Goal: Task Accomplishment & Management: Manage account settings

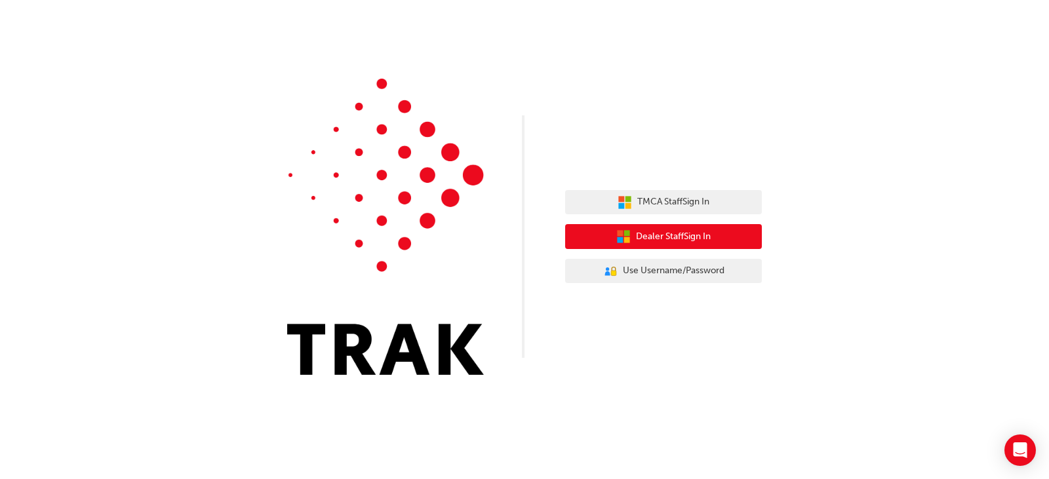
click at [697, 229] on button "Dealer Staff Sign In" at bounding box center [663, 236] width 197 height 25
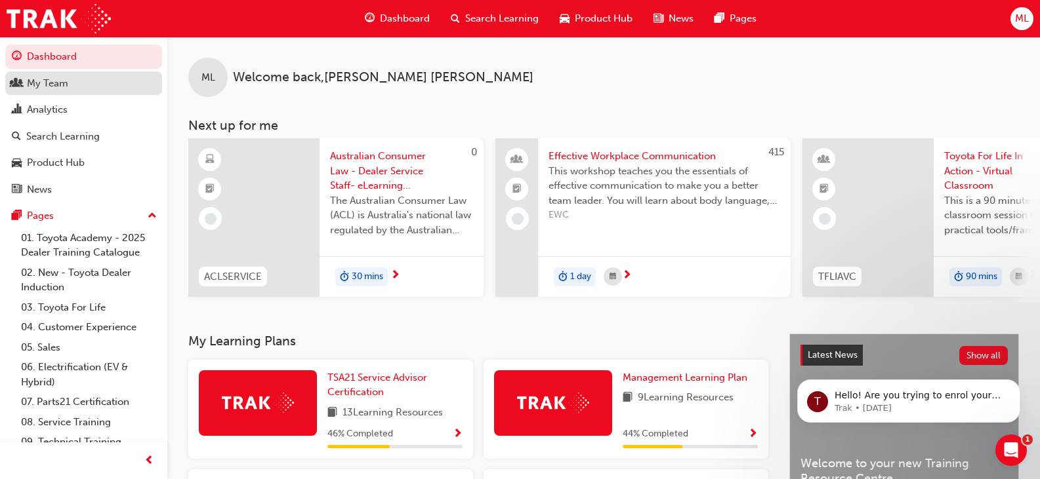
click at [43, 77] on div "My Team" at bounding box center [47, 83] width 41 height 15
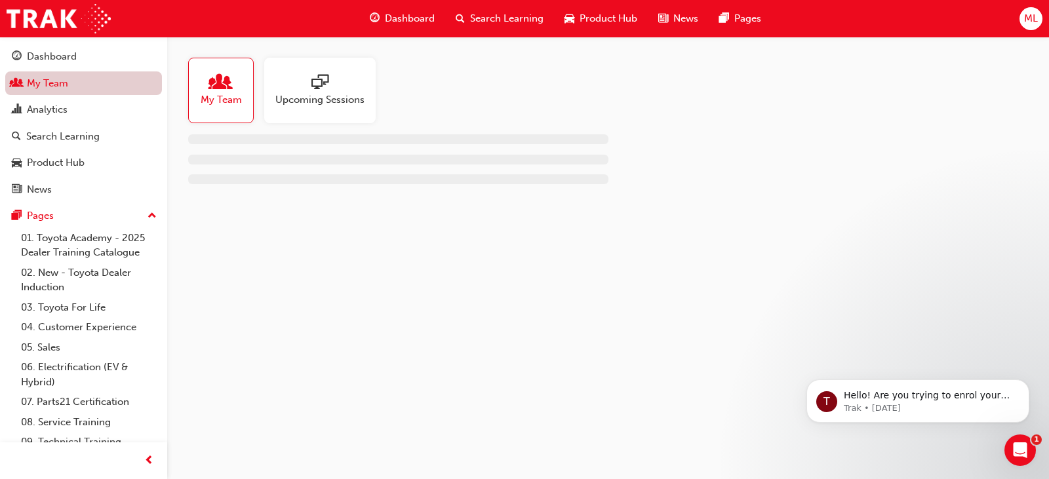
click at [43, 77] on link "My Team" at bounding box center [83, 83] width 157 height 24
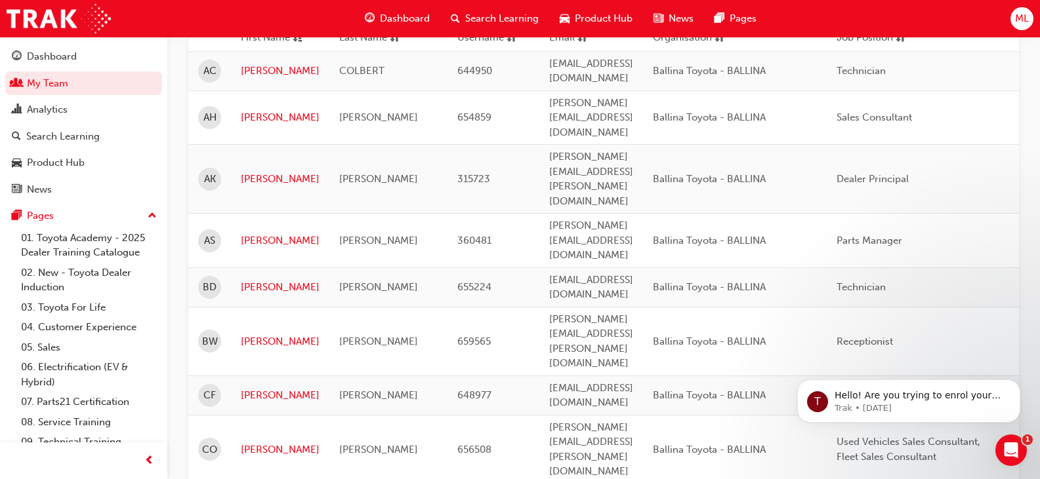
scroll to position [210, 0]
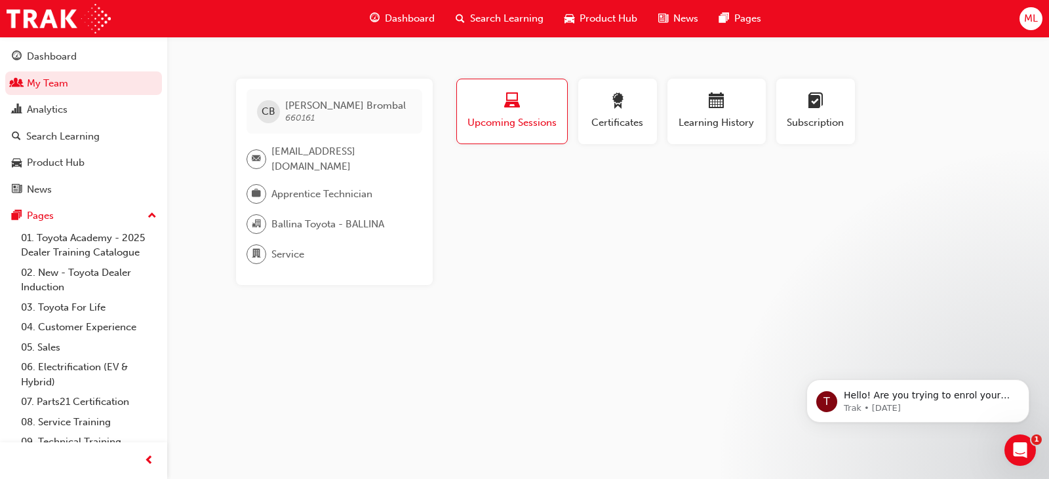
click at [509, 96] on span "laptop-icon" at bounding box center [512, 102] width 16 height 18
click at [493, 22] on span "Search Learning" at bounding box center [506, 18] width 73 height 15
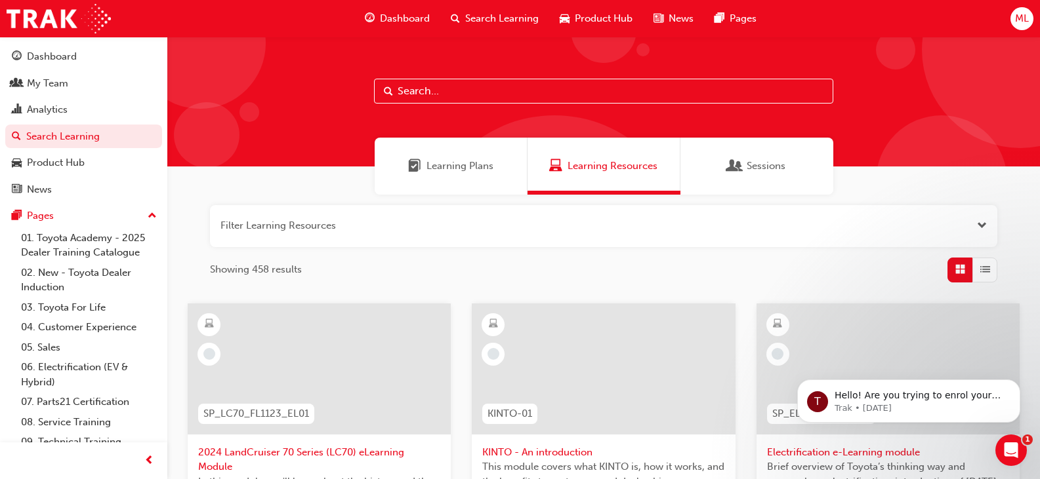
click at [447, 96] on input "text" at bounding box center [603, 91] width 459 height 25
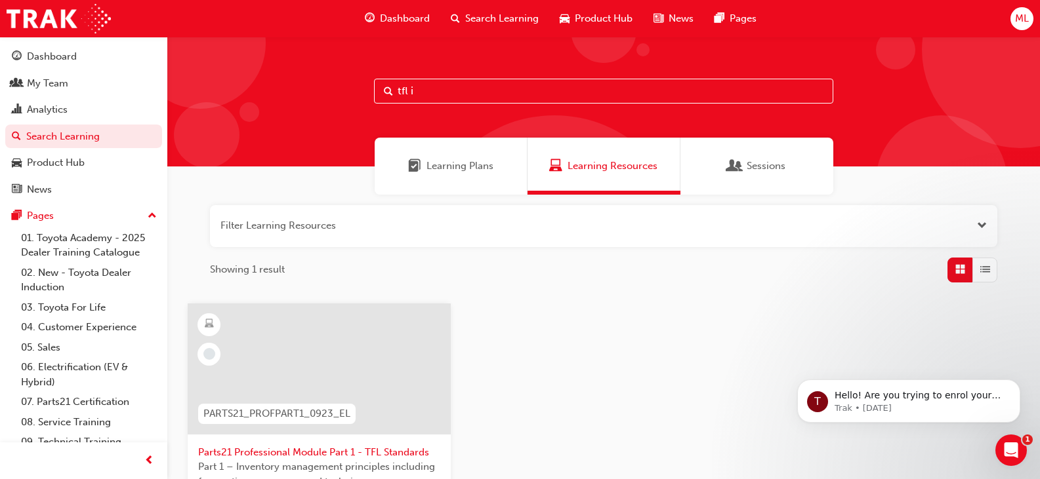
drag, startPoint x: 447, startPoint y: 96, endPoint x: 479, endPoint y: 127, distance: 44.1
click at [479, 127] on div "tfl i" at bounding box center [603, 102] width 872 height 130
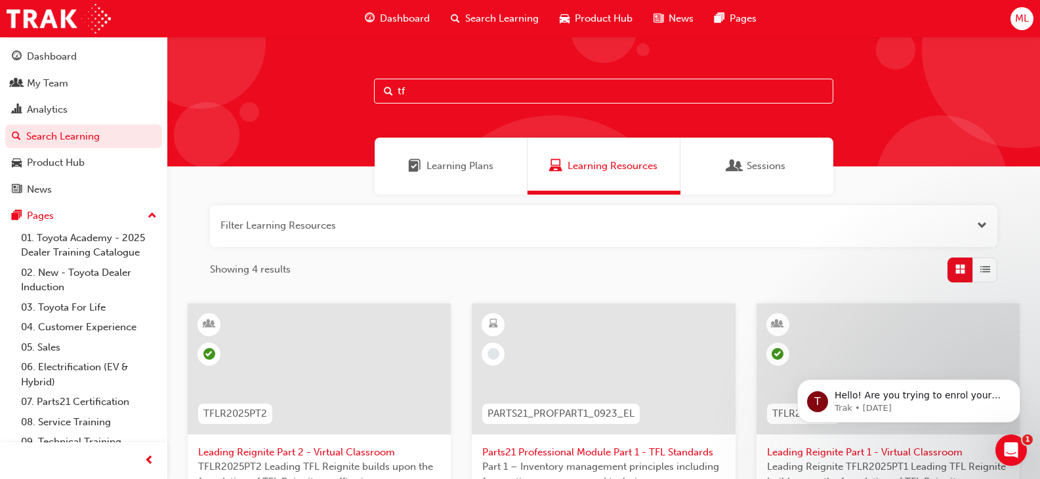
type input "t"
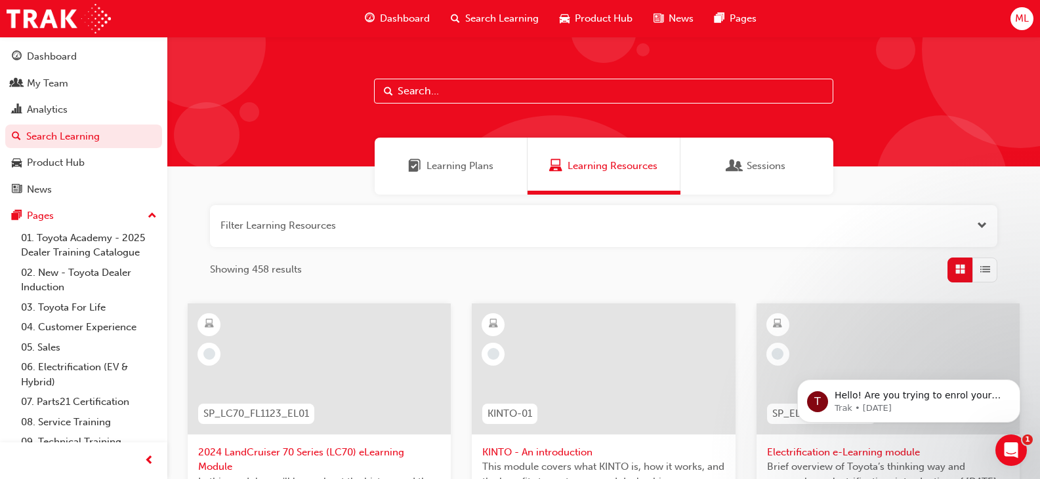
click at [746, 161] on span "Sessions" at bounding box center [765, 166] width 39 height 15
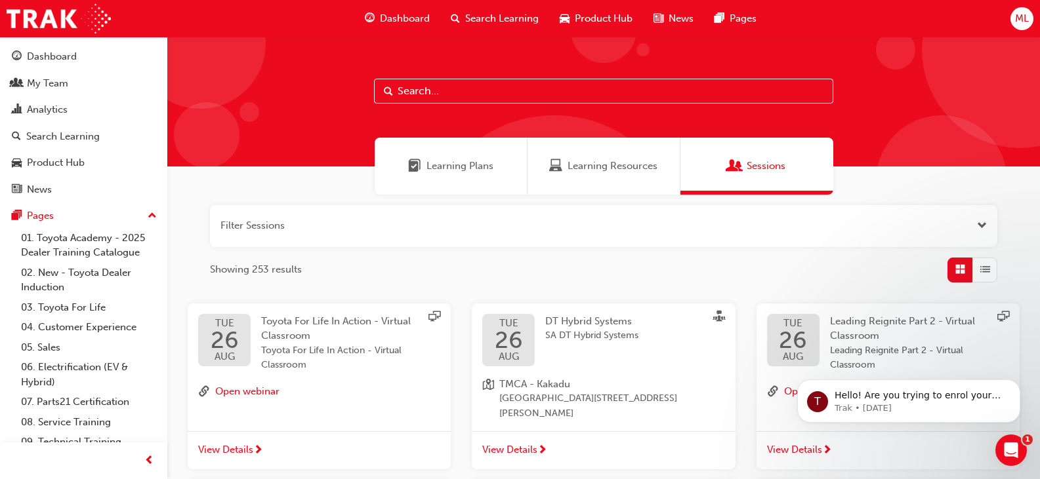
click at [403, 94] on input "text" at bounding box center [603, 91] width 459 height 25
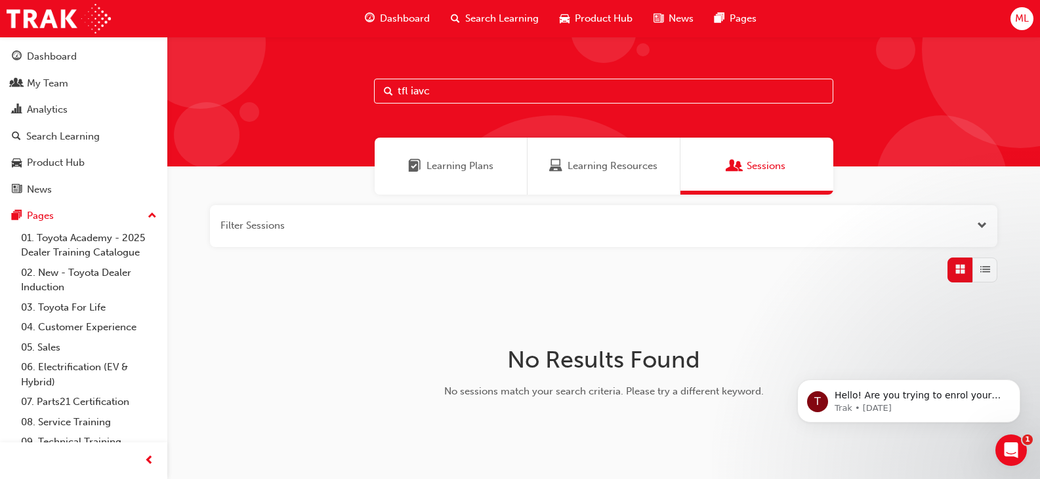
click at [487, 169] on span "Learning Plans" at bounding box center [459, 166] width 67 height 15
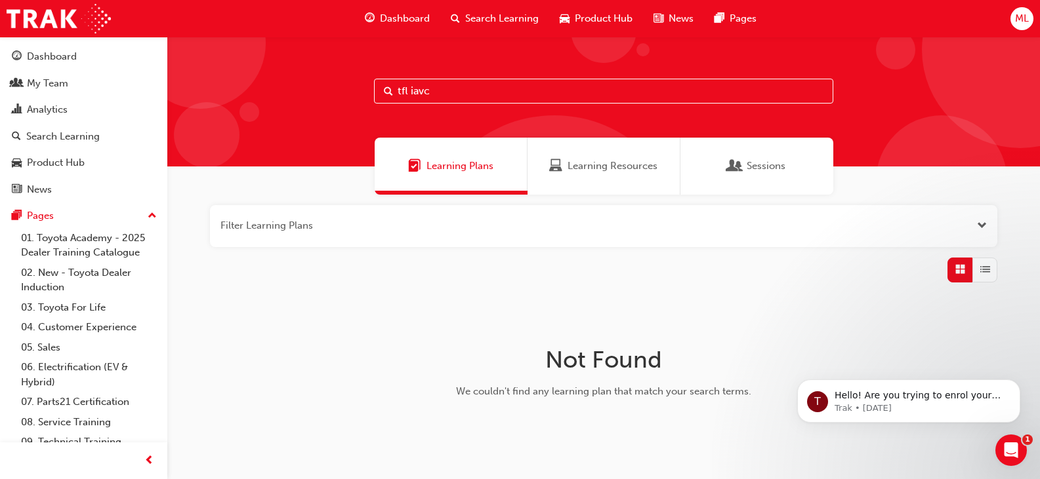
click at [742, 153] on div "Sessions" at bounding box center [756, 166] width 153 height 57
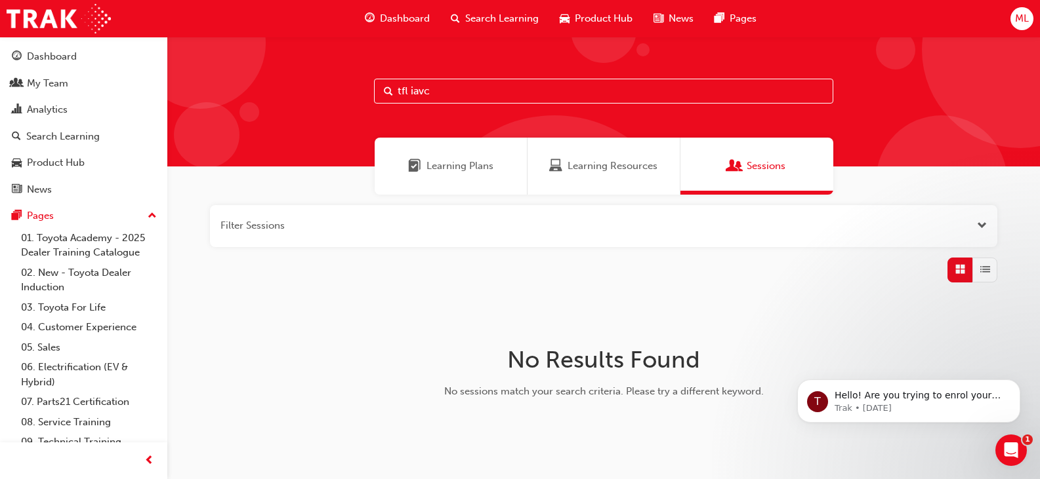
click at [438, 95] on input "tfl iavc" at bounding box center [603, 91] width 459 height 25
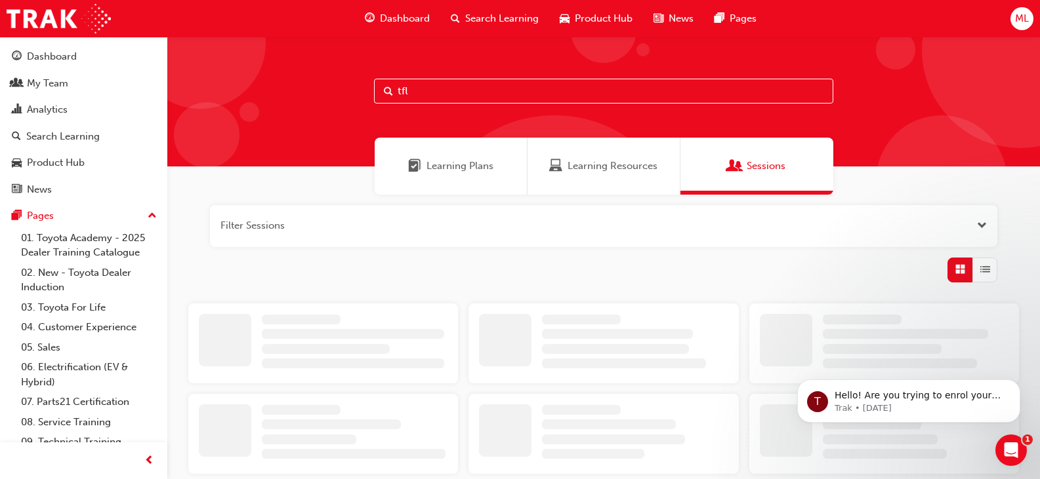
type input "tfl"
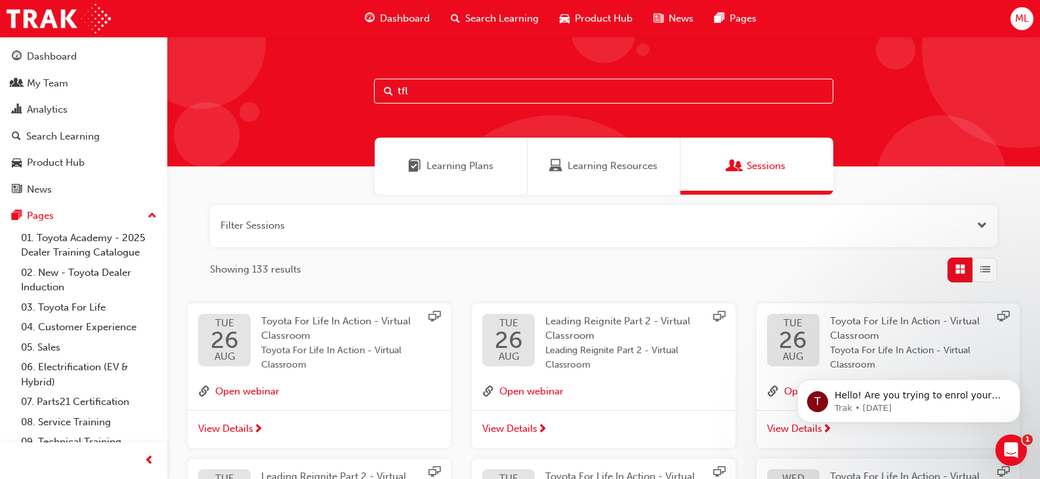
click at [235, 428] on span "View Details" at bounding box center [225, 429] width 55 height 15
click at [441, 162] on span "Learning Plans" at bounding box center [459, 166] width 67 height 15
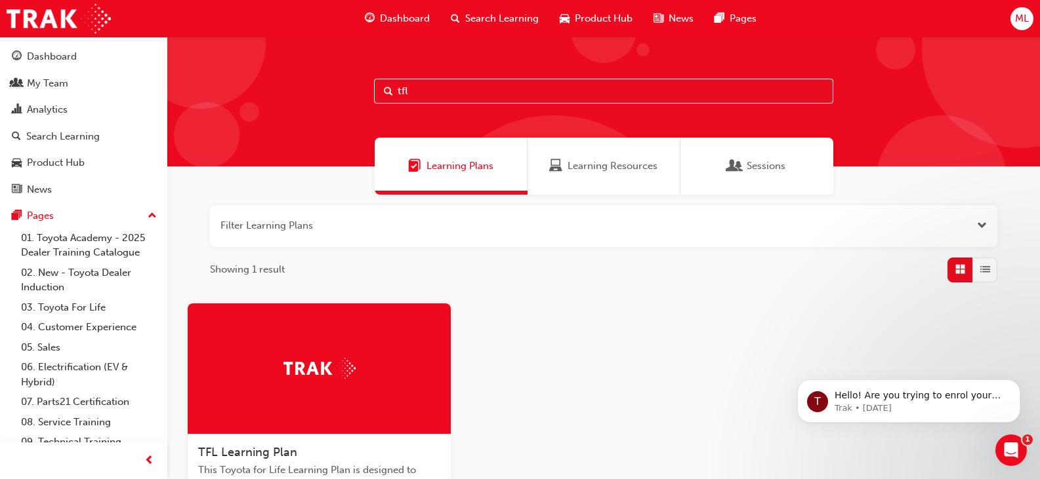
click at [607, 171] on span "Learning Resources" at bounding box center [612, 166] width 90 height 15
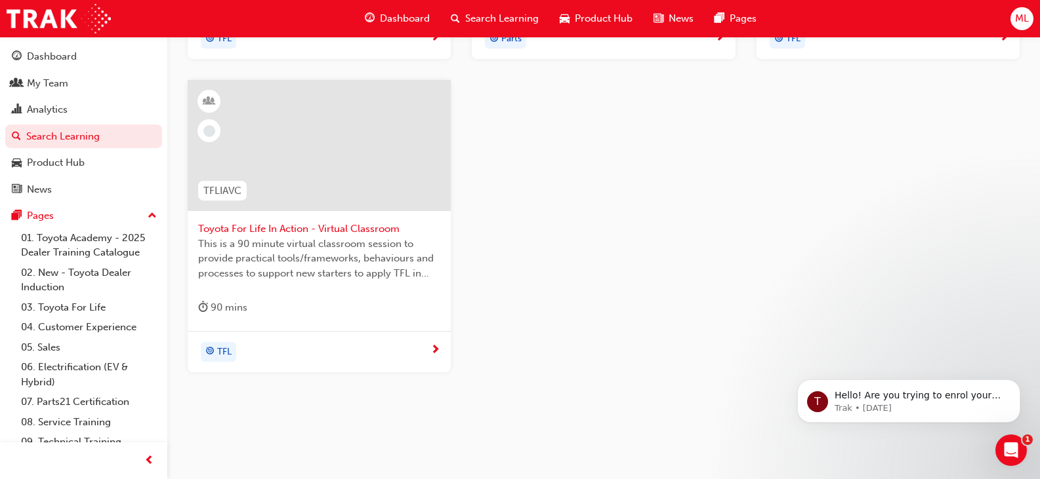
scroll to position [551, 0]
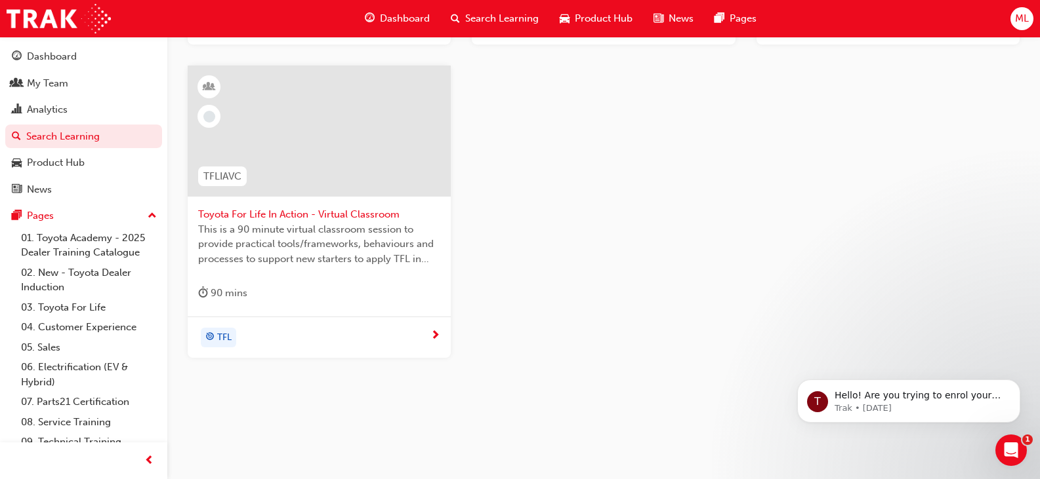
click at [303, 144] on div at bounding box center [319, 131] width 263 height 131
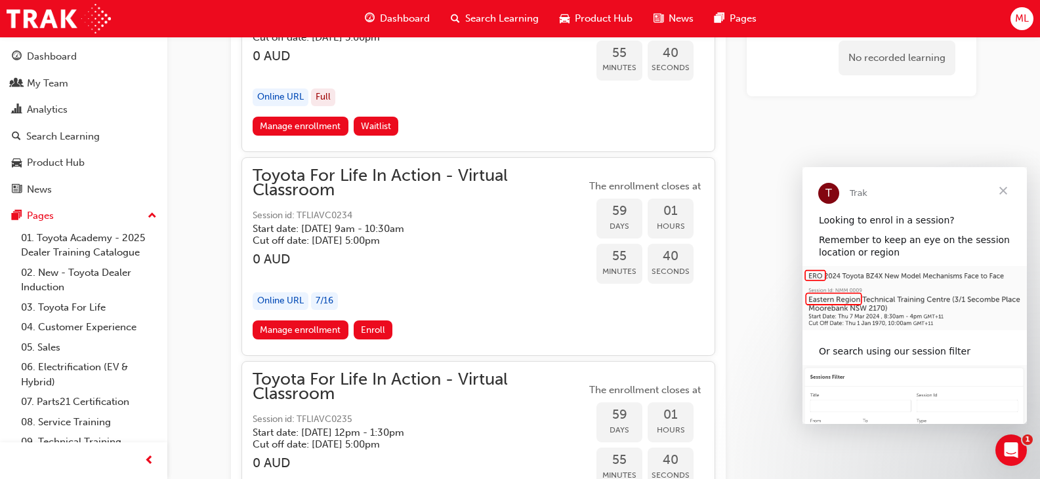
scroll to position [14971, 0]
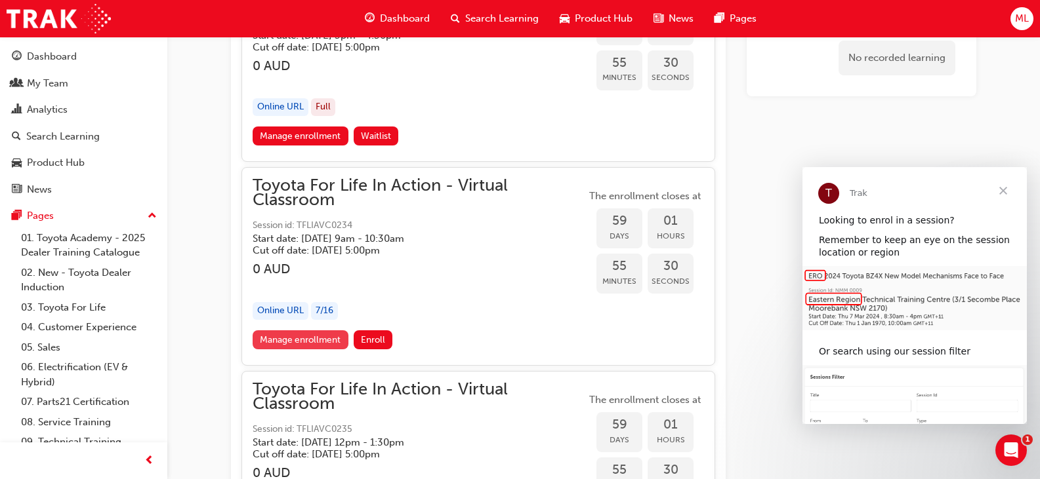
click at [321, 339] on link "Manage enrollment" at bounding box center [301, 340] width 96 height 19
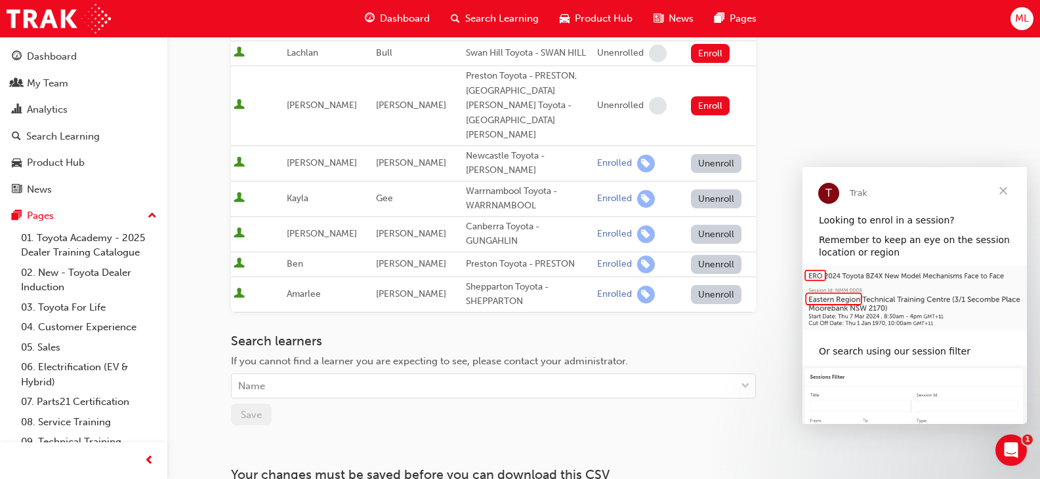
scroll to position [341, 0]
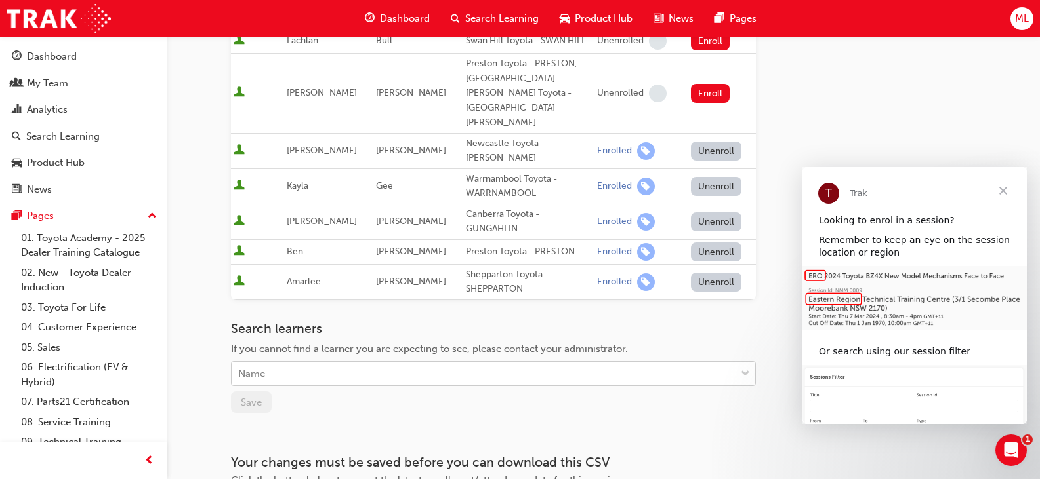
click at [316, 363] on div "Name" at bounding box center [484, 374] width 504 height 23
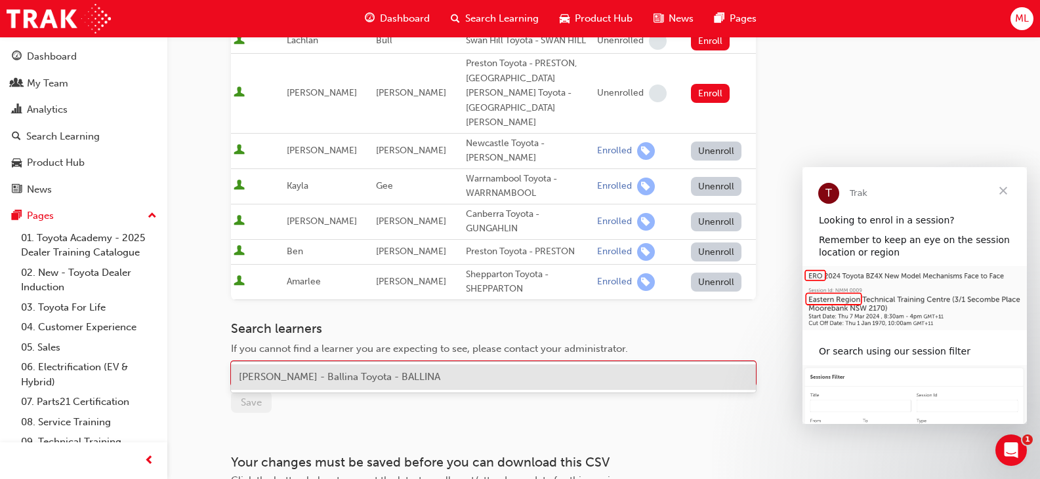
type input "corey brombal"
click at [304, 375] on span "Corey Brombal - Ballina Toyota - BALLINA" at bounding box center [339, 377] width 201 height 12
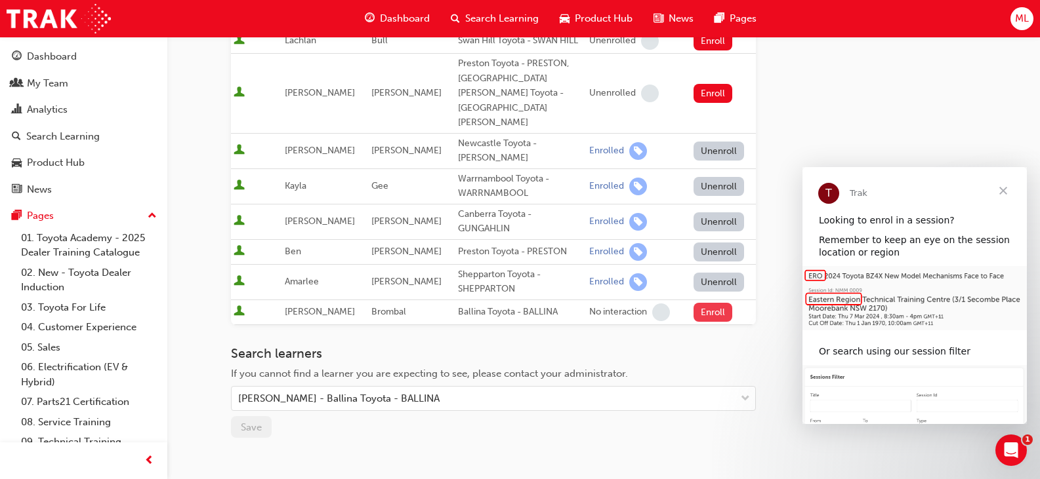
click at [718, 303] on button "Enroll" at bounding box center [712, 312] width 39 height 19
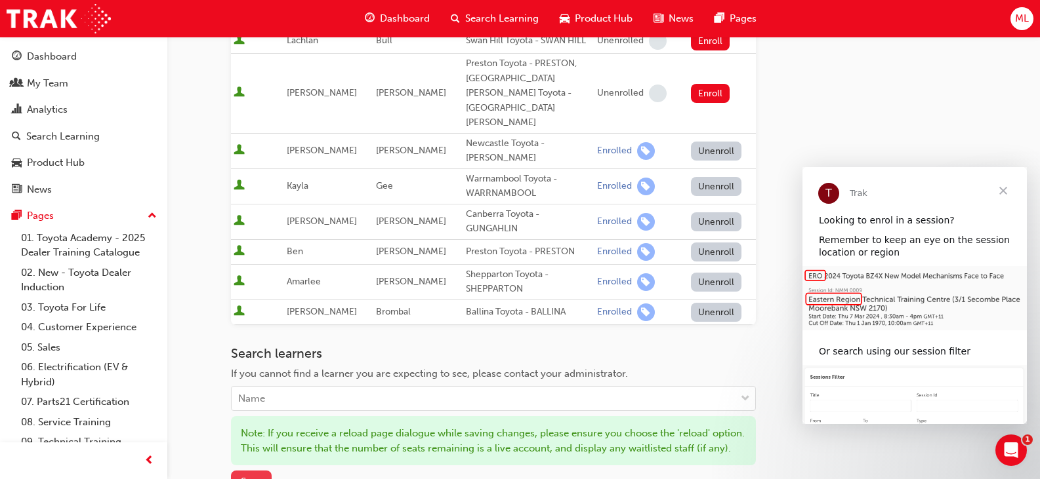
click at [246, 476] on span "Save" at bounding box center [251, 482] width 21 height 12
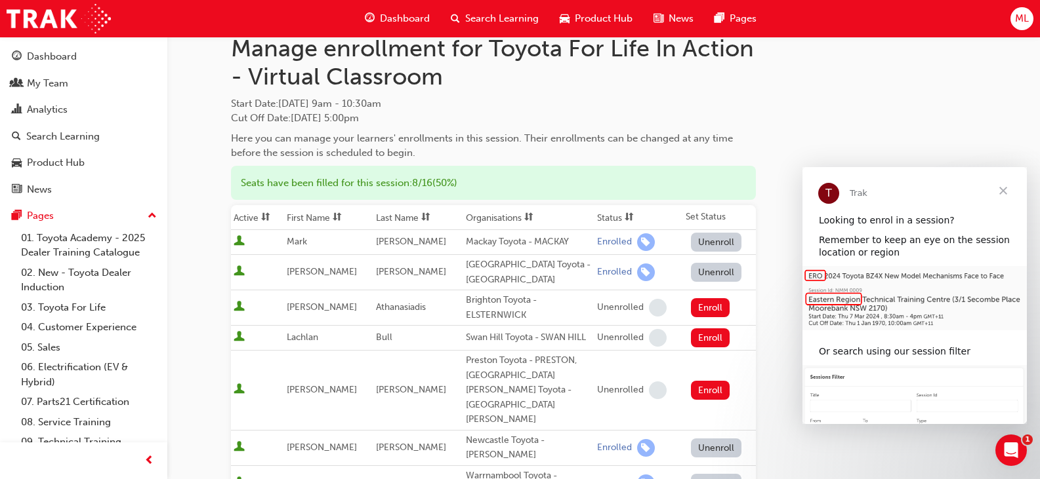
scroll to position [0, 0]
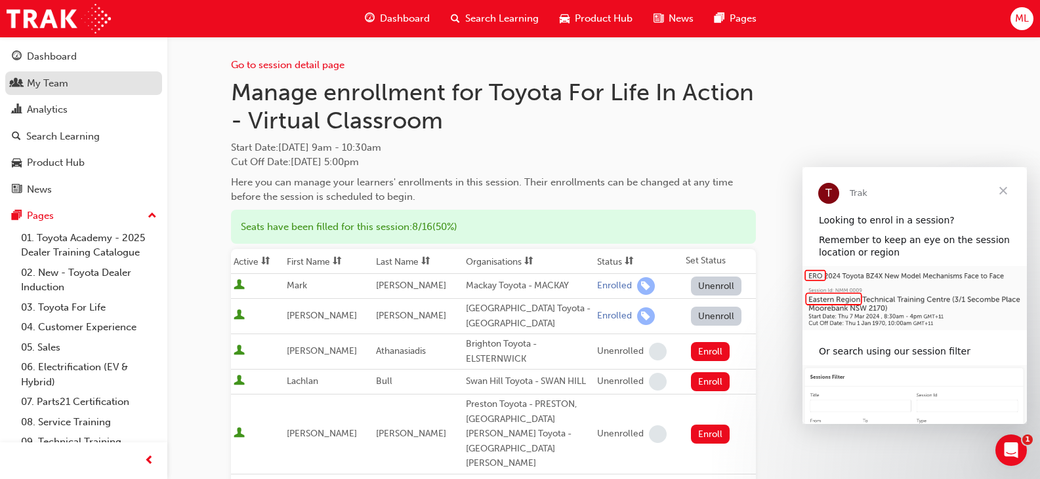
click at [55, 83] on div "My Team" at bounding box center [47, 83] width 41 height 15
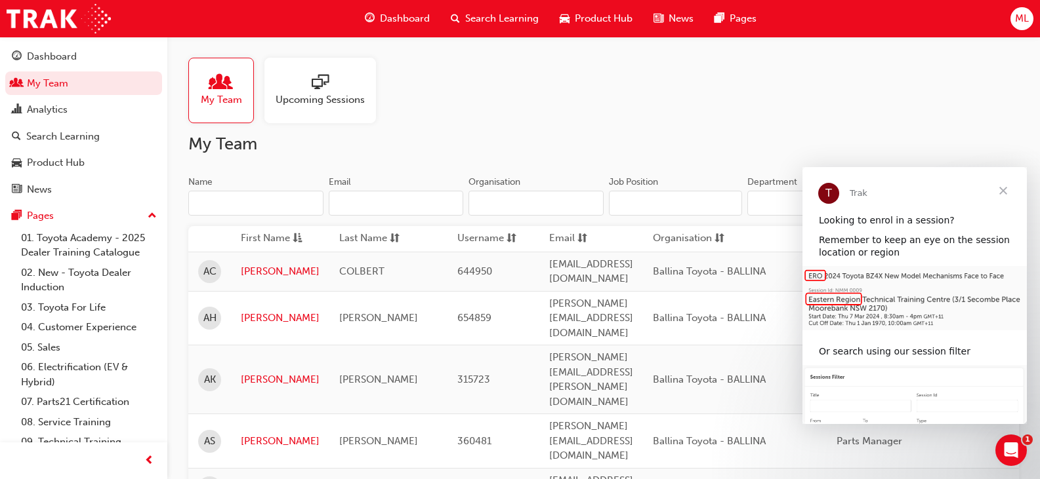
click at [1007, 194] on span "Close" at bounding box center [1002, 190] width 47 height 47
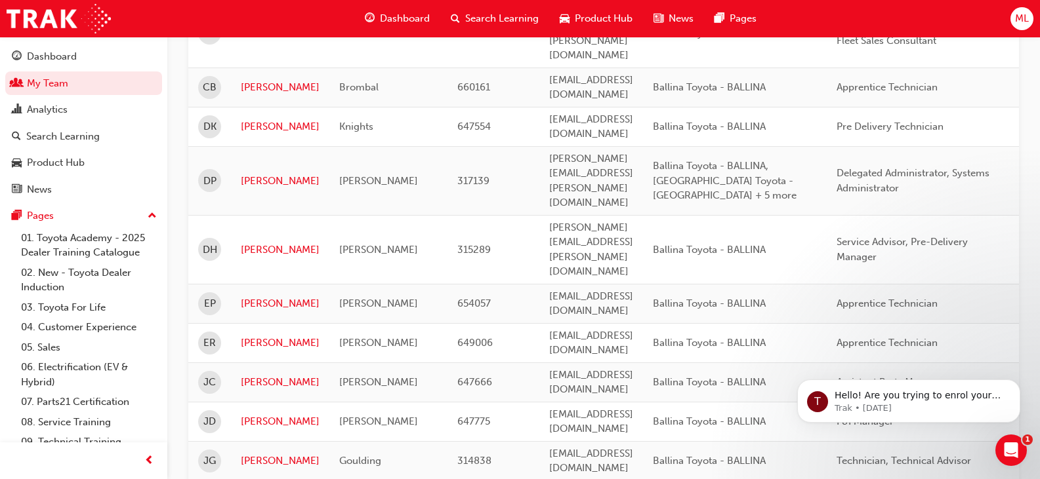
scroll to position [630, 0]
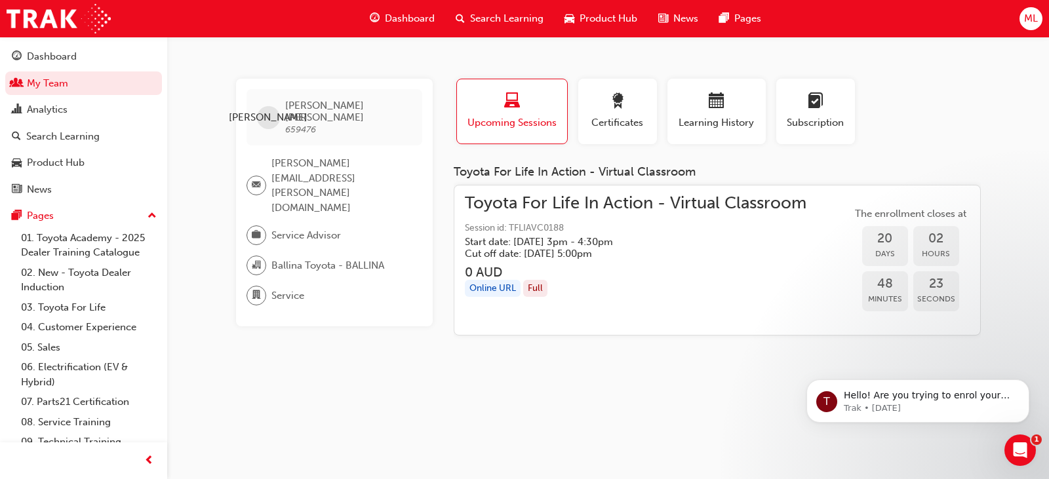
click at [535, 289] on div "Full" at bounding box center [535, 289] width 24 height 18
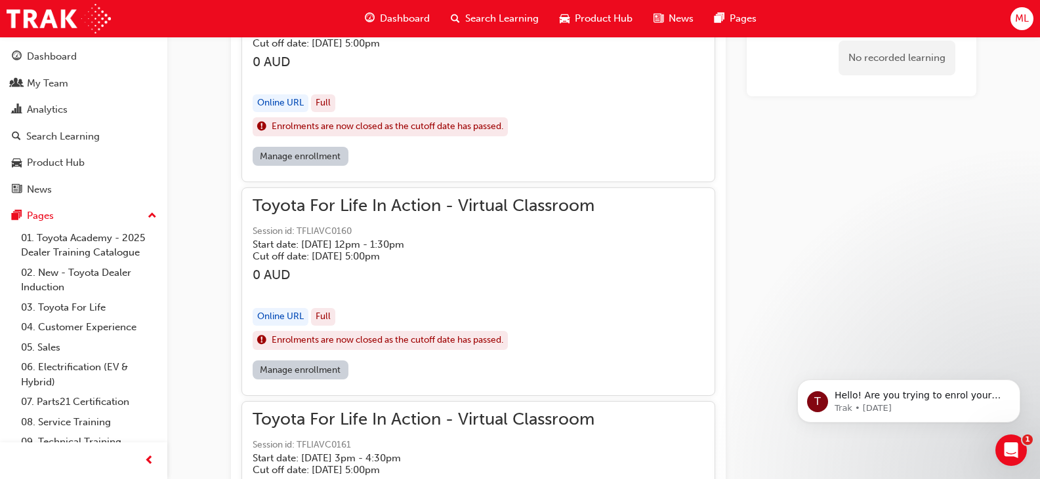
scroll to position [1040, 0]
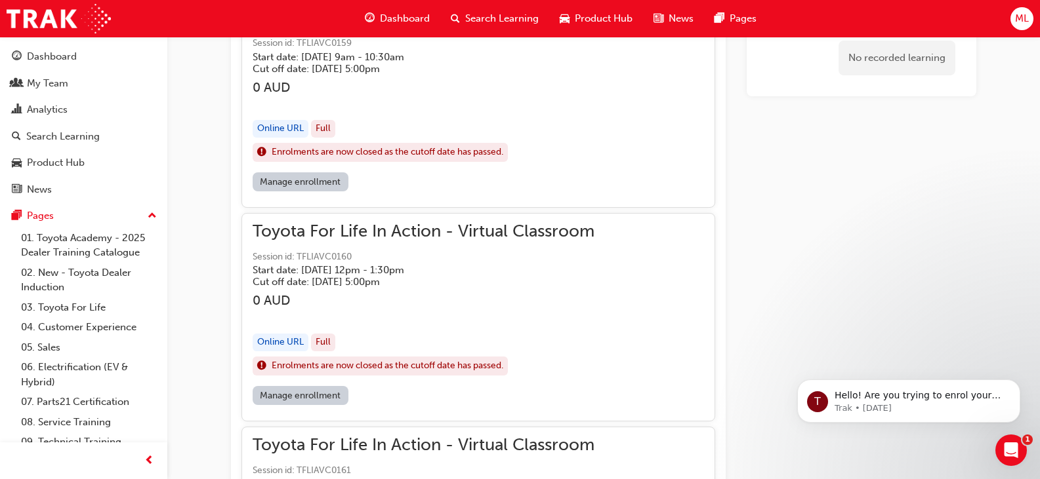
click at [307, 395] on link "Manage enrollment" at bounding box center [301, 395] width 96 height 19
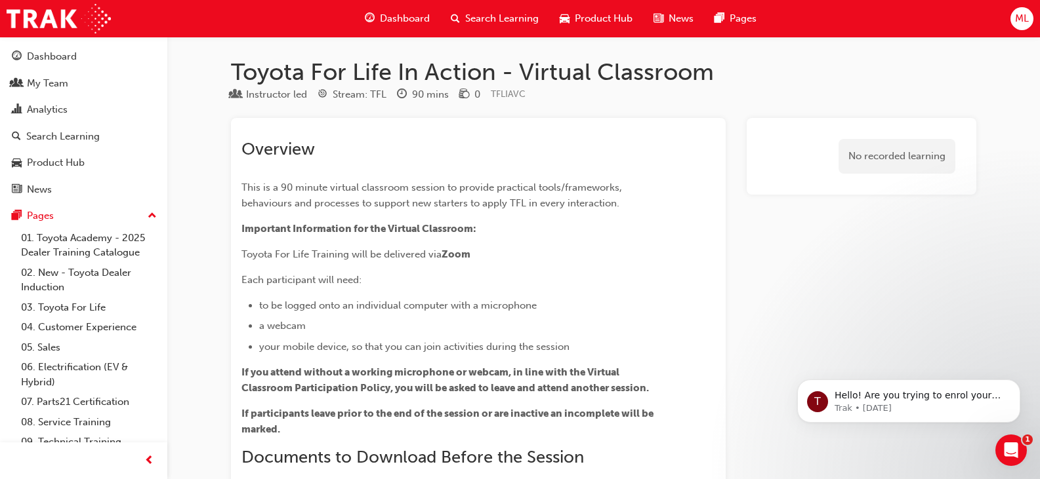
scroll to position [1040, 0]
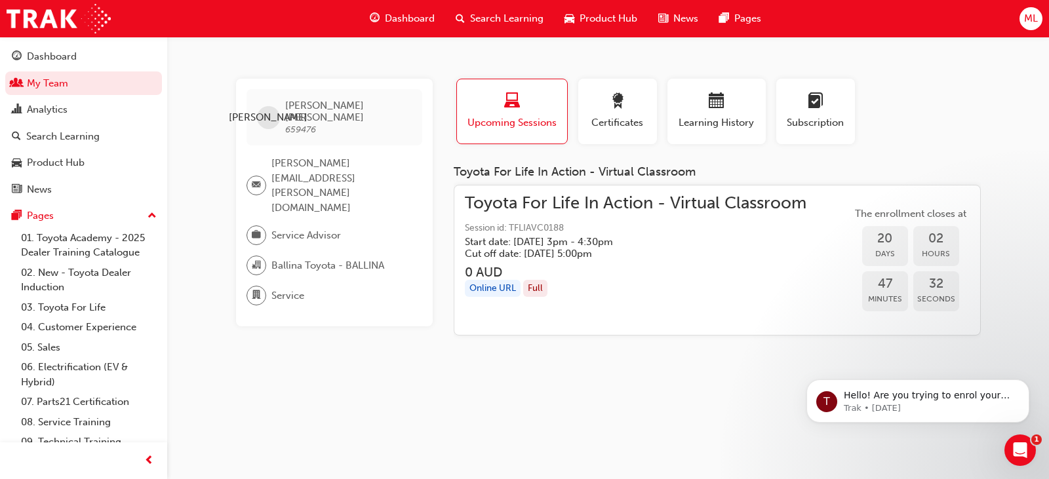
click at [527, 291] on div "Full" at bounding box center [535, 289] width 24 height 18
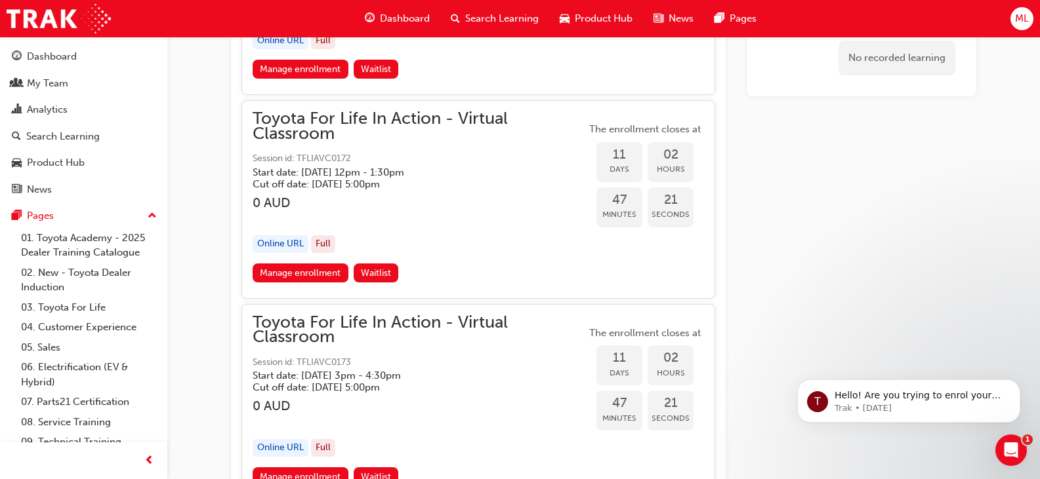
scroll to position [3663, 0]
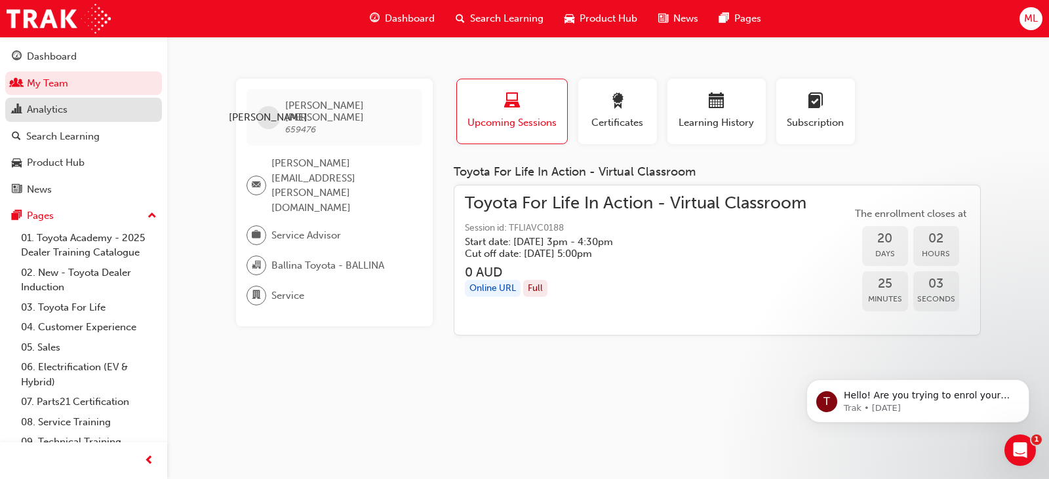
click at [26, 119] on link "Analytics" at bounding box center [83, 110] width 157 height 24
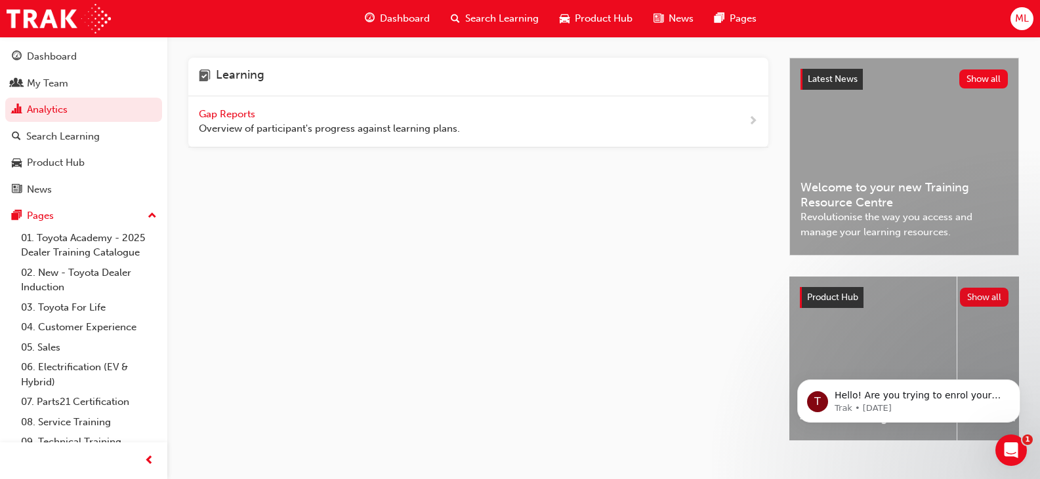
click at [754, 119] on span "next-icon" at bounding box center [753, 121] width 10 height 16
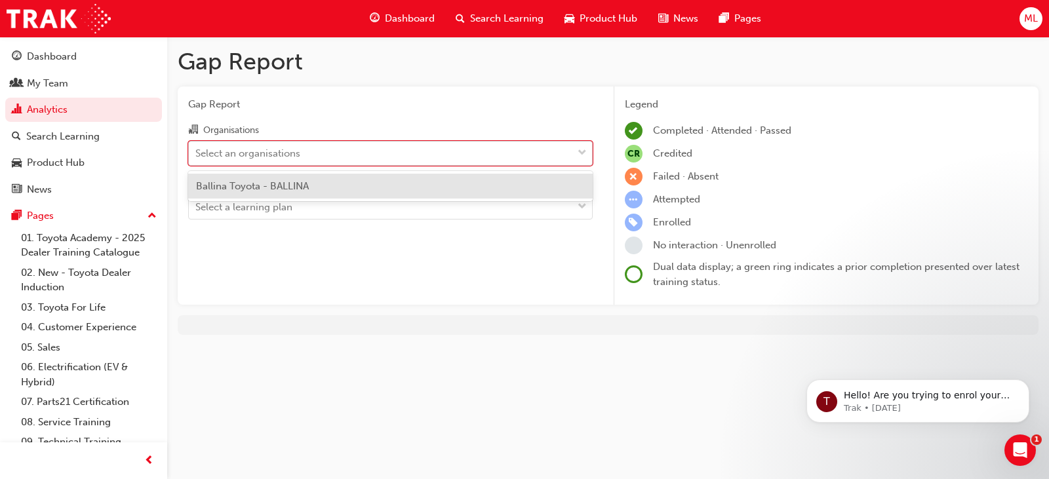
click at [548, 144] on div "Select an organisations" at bounding box center [381, 153] width 384 height 23
click at [197, 147] on input "Organisations option Ballina Toyota - BALLINA focused, 1 of 1. 1 result availab…" at bounding box center [195, 152] width 1 height 11
click at [474, 193] on div "Ballina Toyota - BALLINA" at bounding box center [390, 187] width 405 height 26
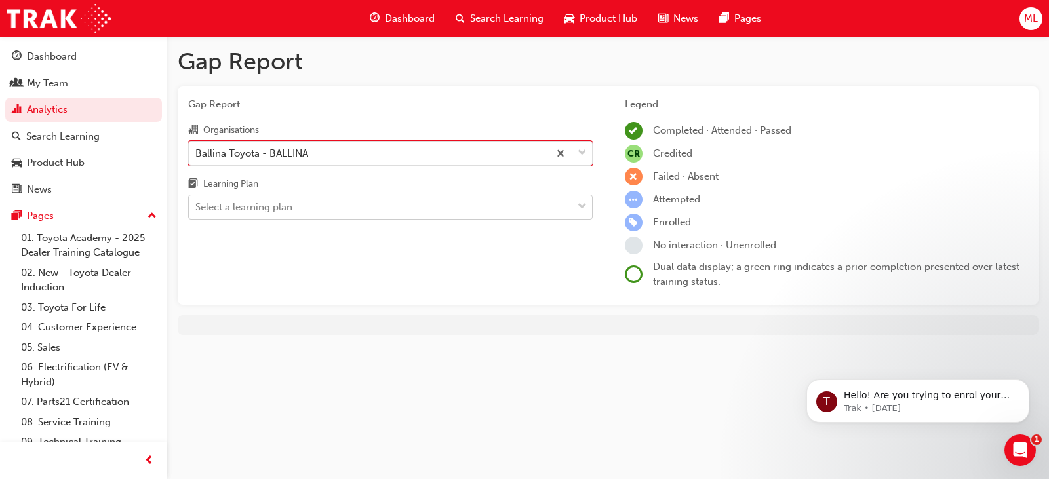
click at [457, 206] on div "Select a learning plan" at bounding box center [381, 207] width 384 height 23
click at [197, 206] on input "Learning Plan Select a learning plan" at bounding box center [195, 206] width 1 height 11
